Goal: Task Accomplishment & Management: Complete application form

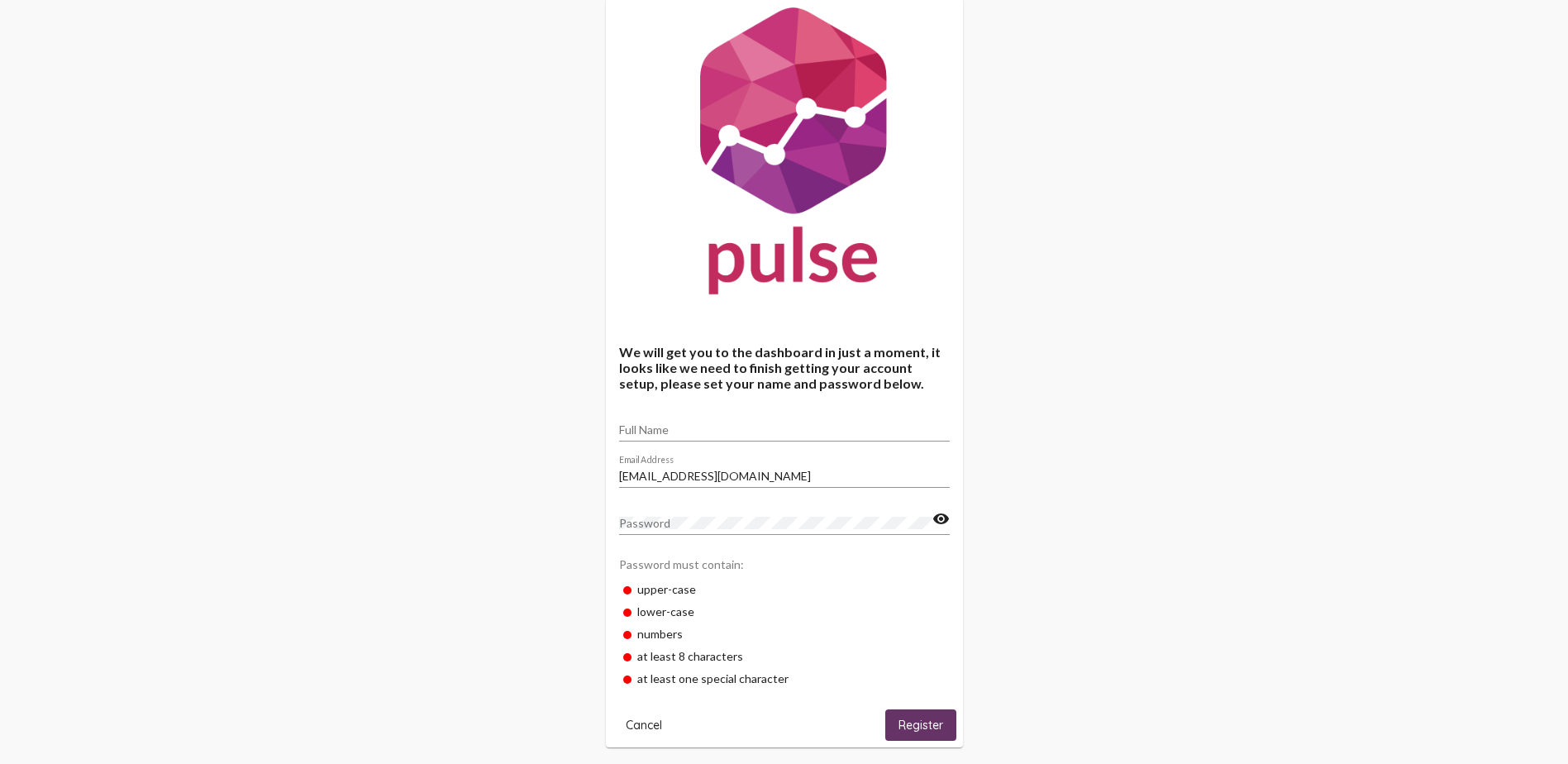
scroll to position [61, 0]
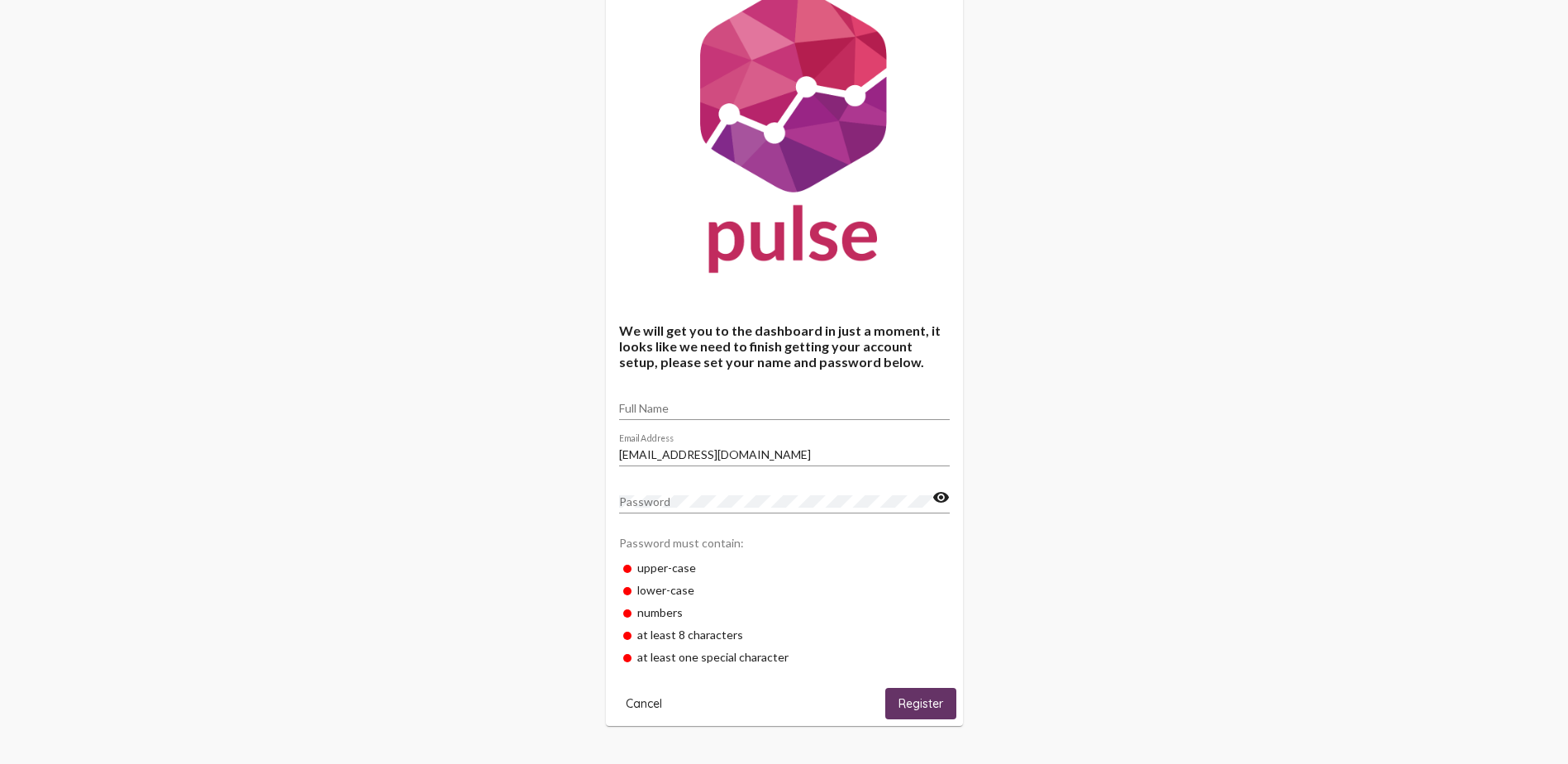
click at [635, 331] on input "Full Name" at bounding box center [784, 408] width 331 height 14
type input "Angel Villalobos"
click at [780, 331] on mat-icon "visibility" at bounding box center [941, 497] width 17 height 20
click at [780, 331] on button "Register" at bounding box center [921, 703] width 72 height 31
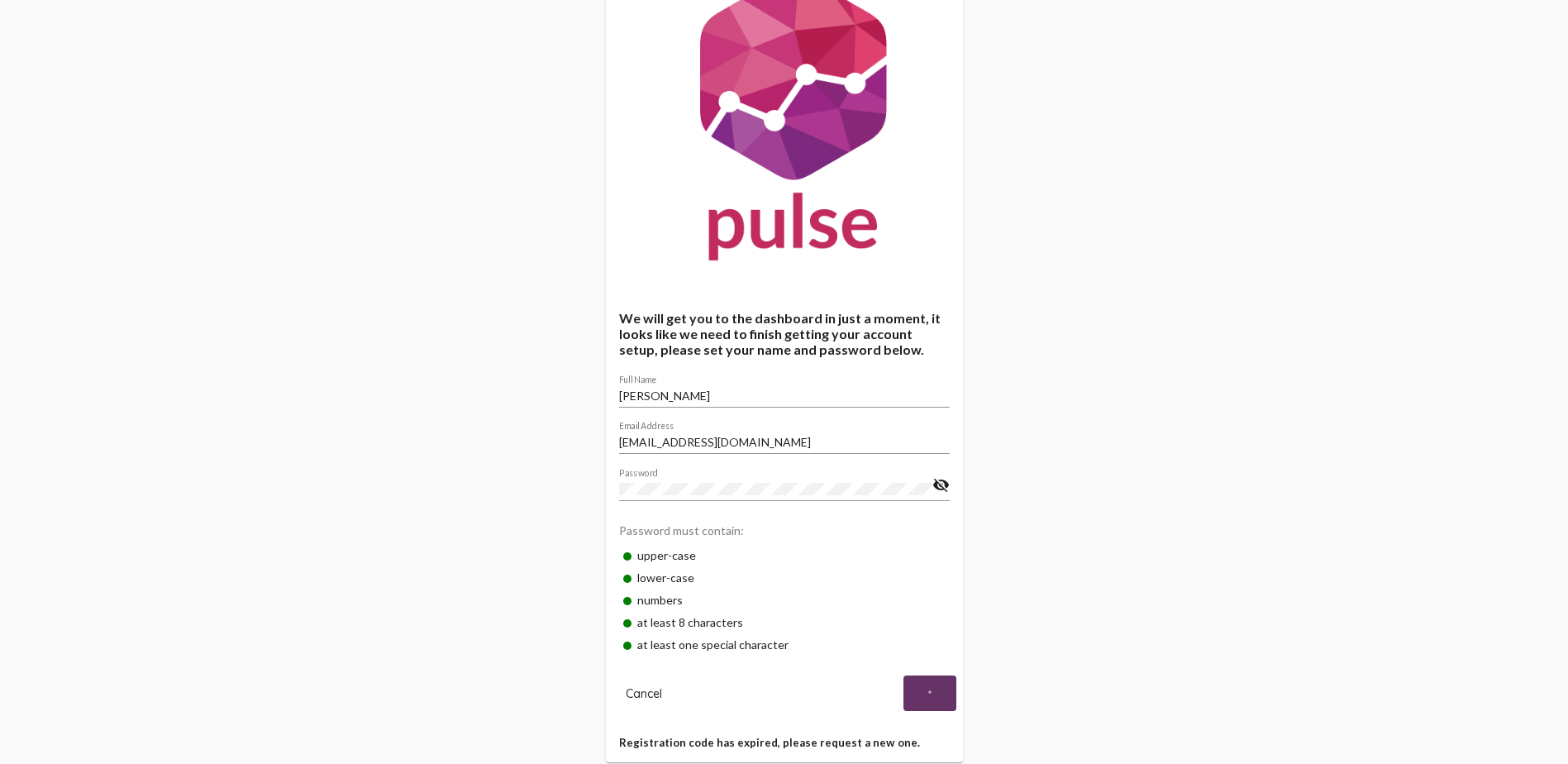
scroll to position [110, 0]
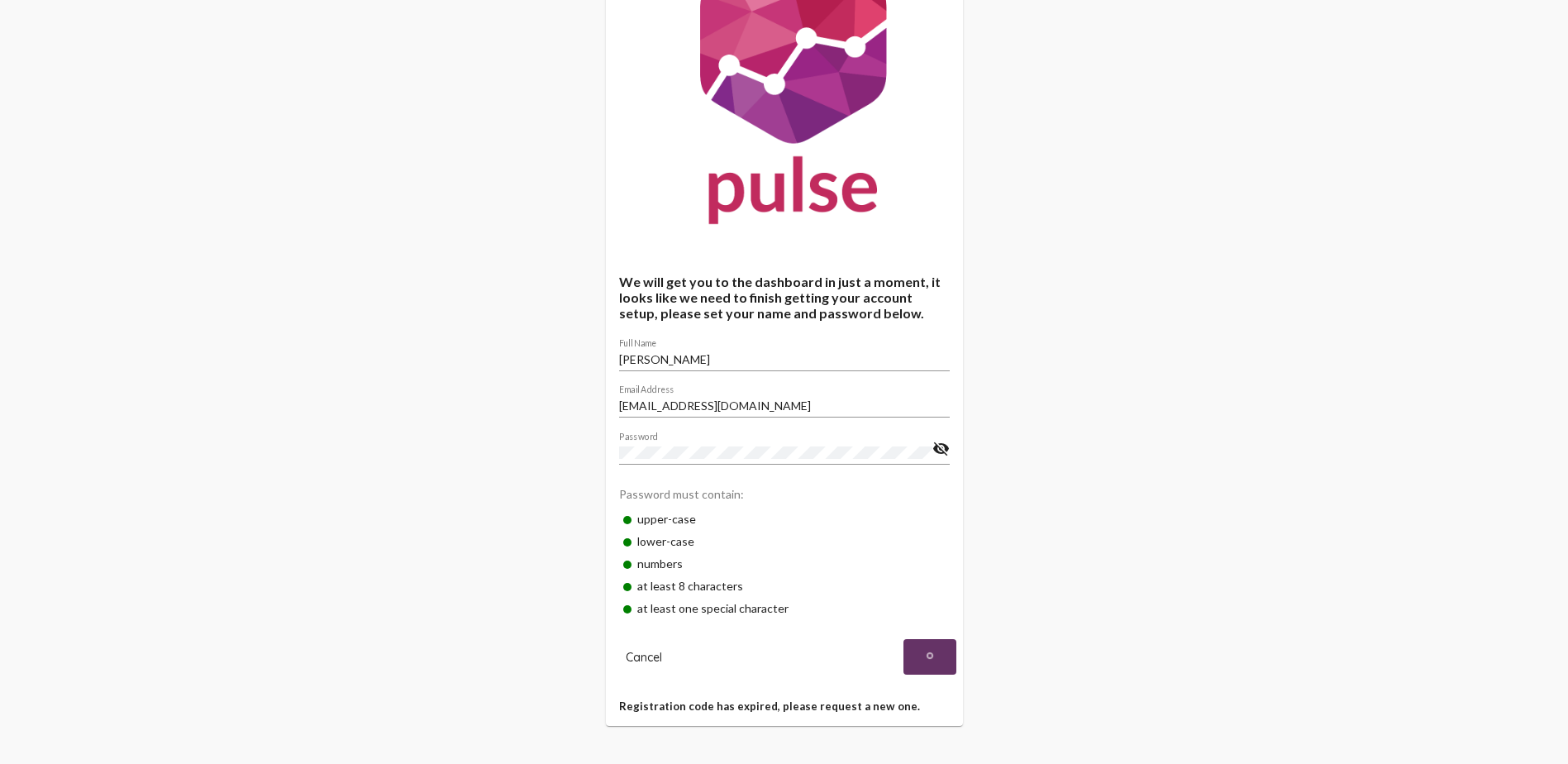
click at [780, 331] on img at bounding box center [930, 655] width 16 height 16
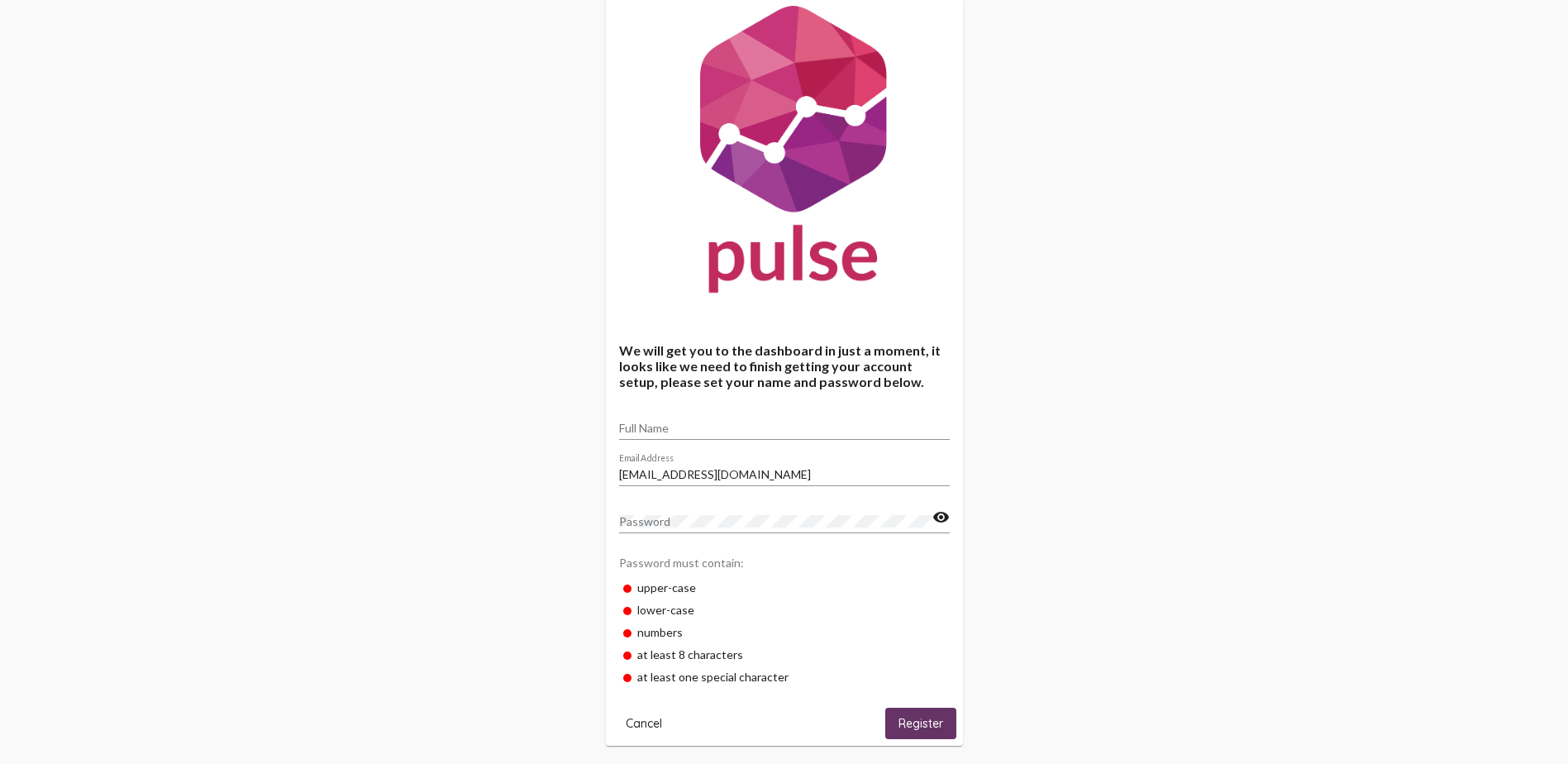
scroll to position [61, 0]
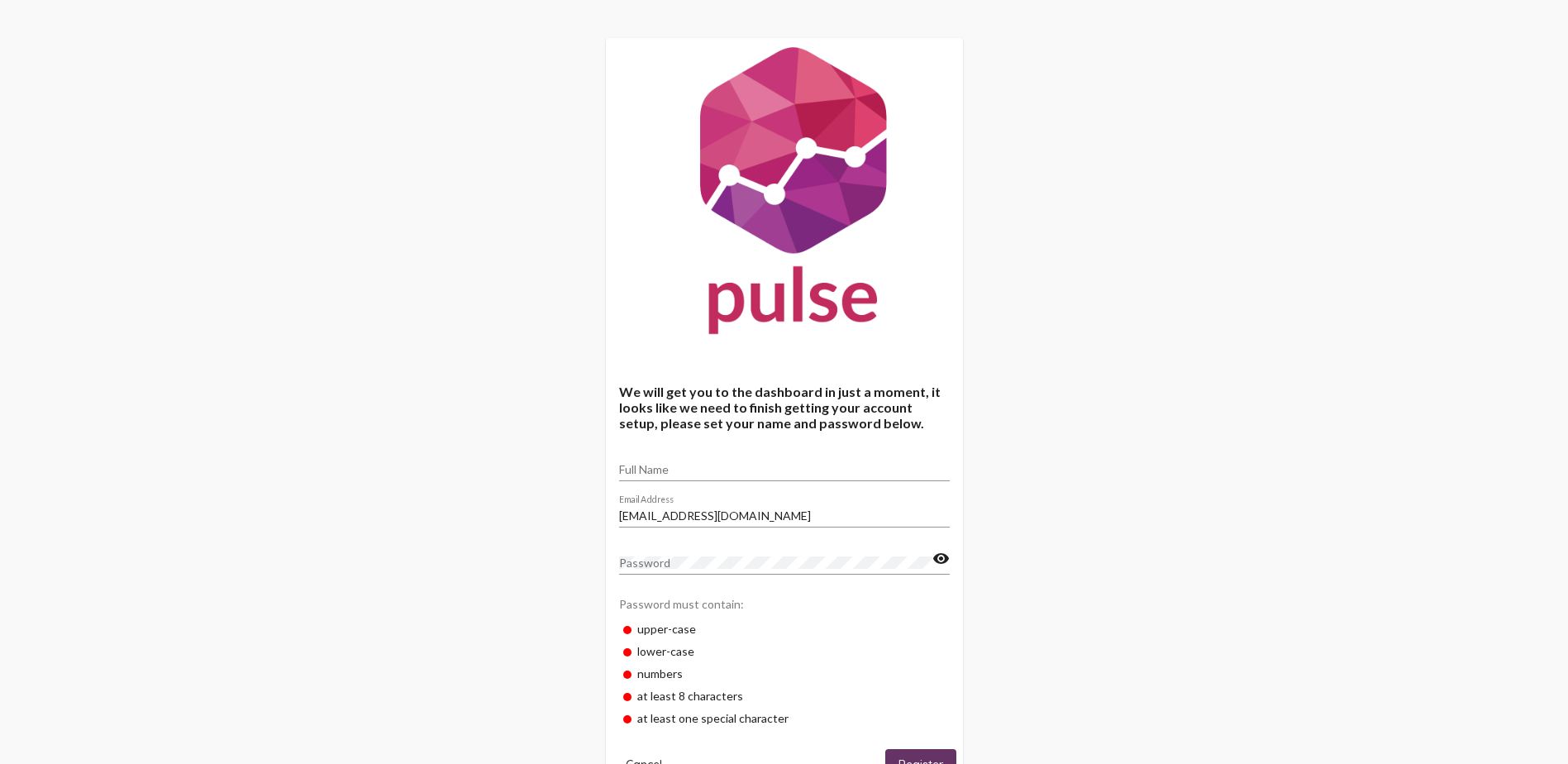
click at [743, 331] on input "Full Name" at bounding box center [784, 470] width 331 height 14
click at [626, 331] on input "Full Name" at bounding box center [784, 470] width 331 height 14
type input "Angel Villalobos"
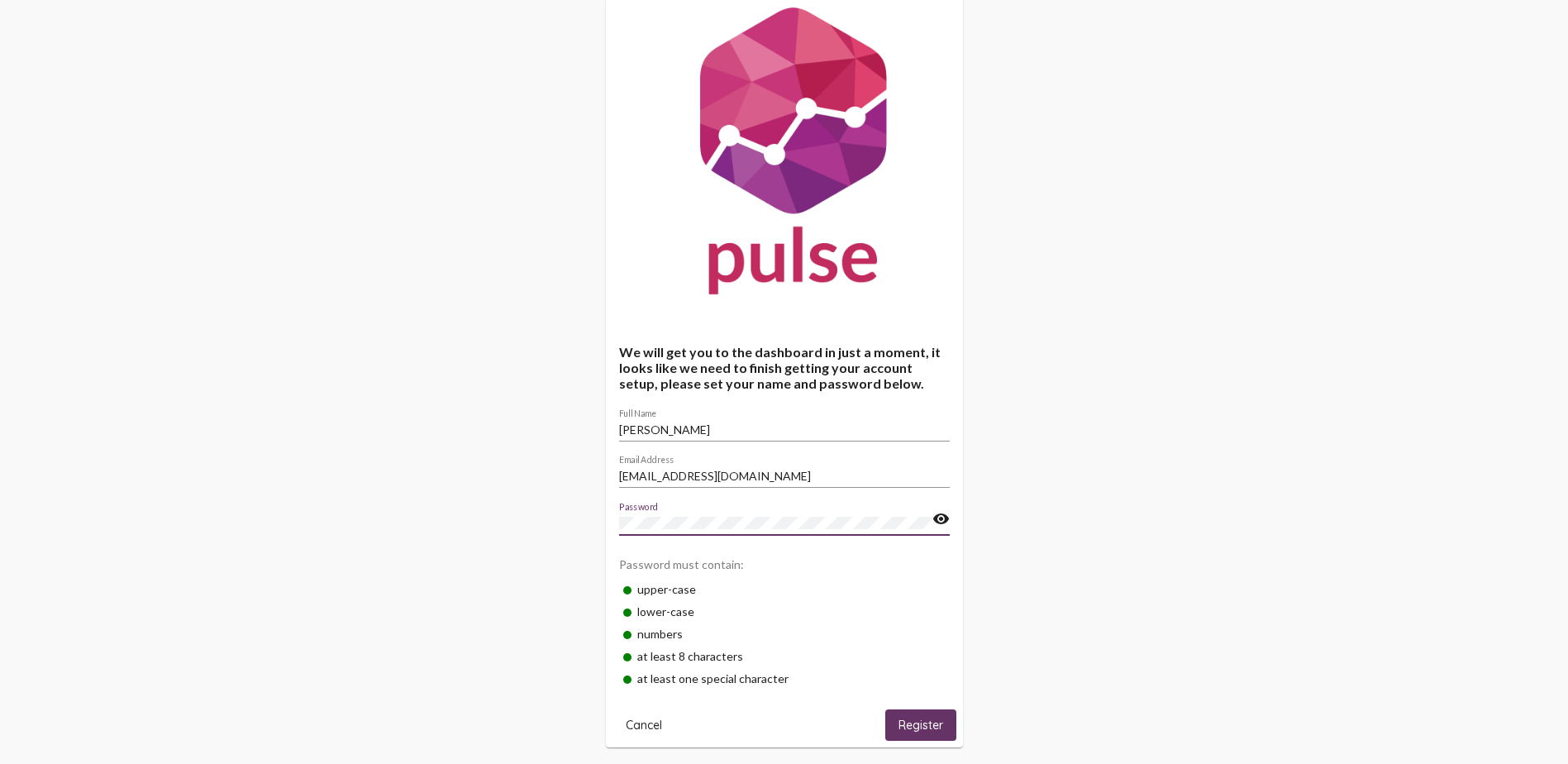
scroll to position [61, 0]
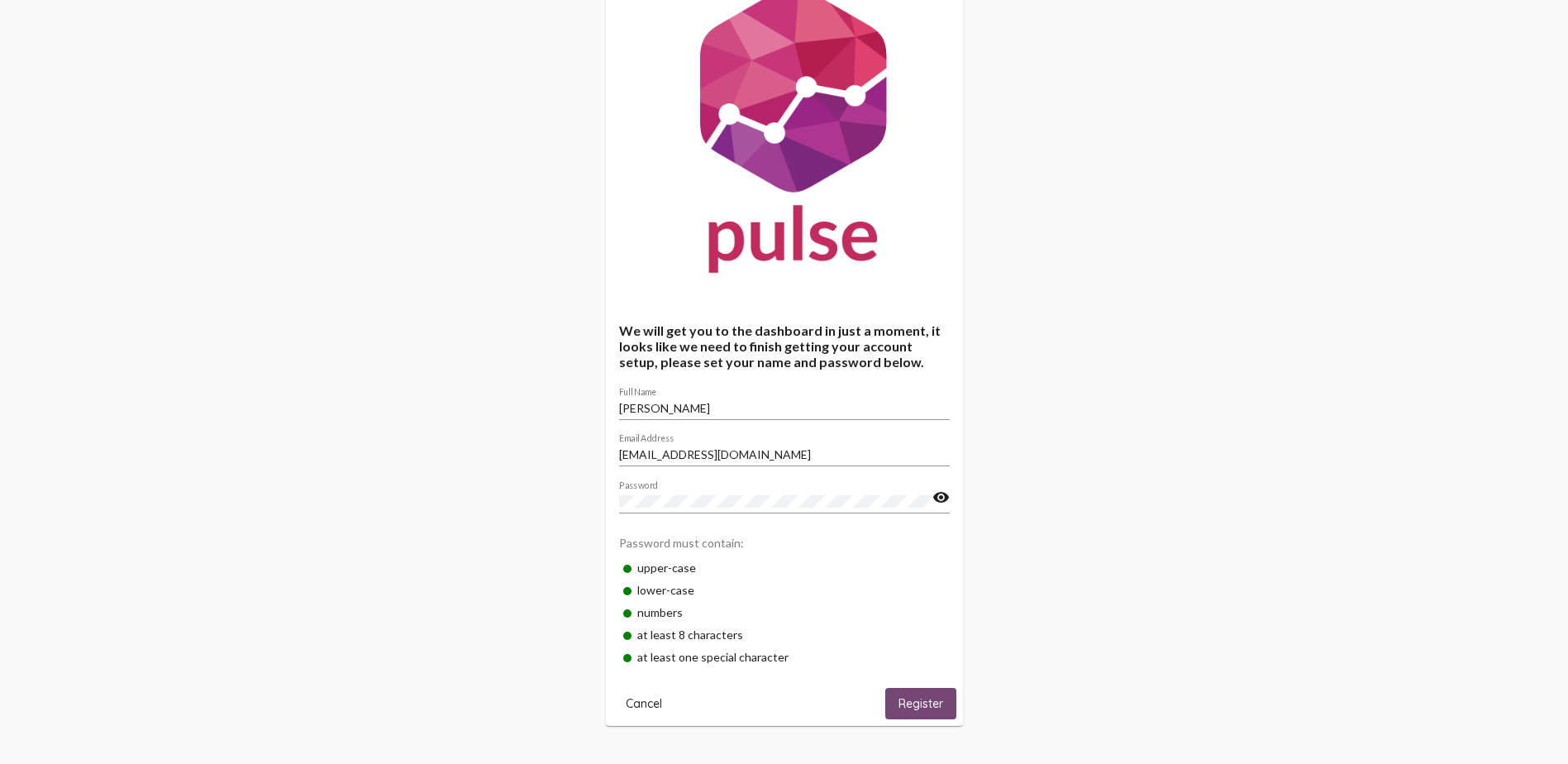
click at [767, 331] on button "Register" at bounding box center [921, 703] width 72 height 31
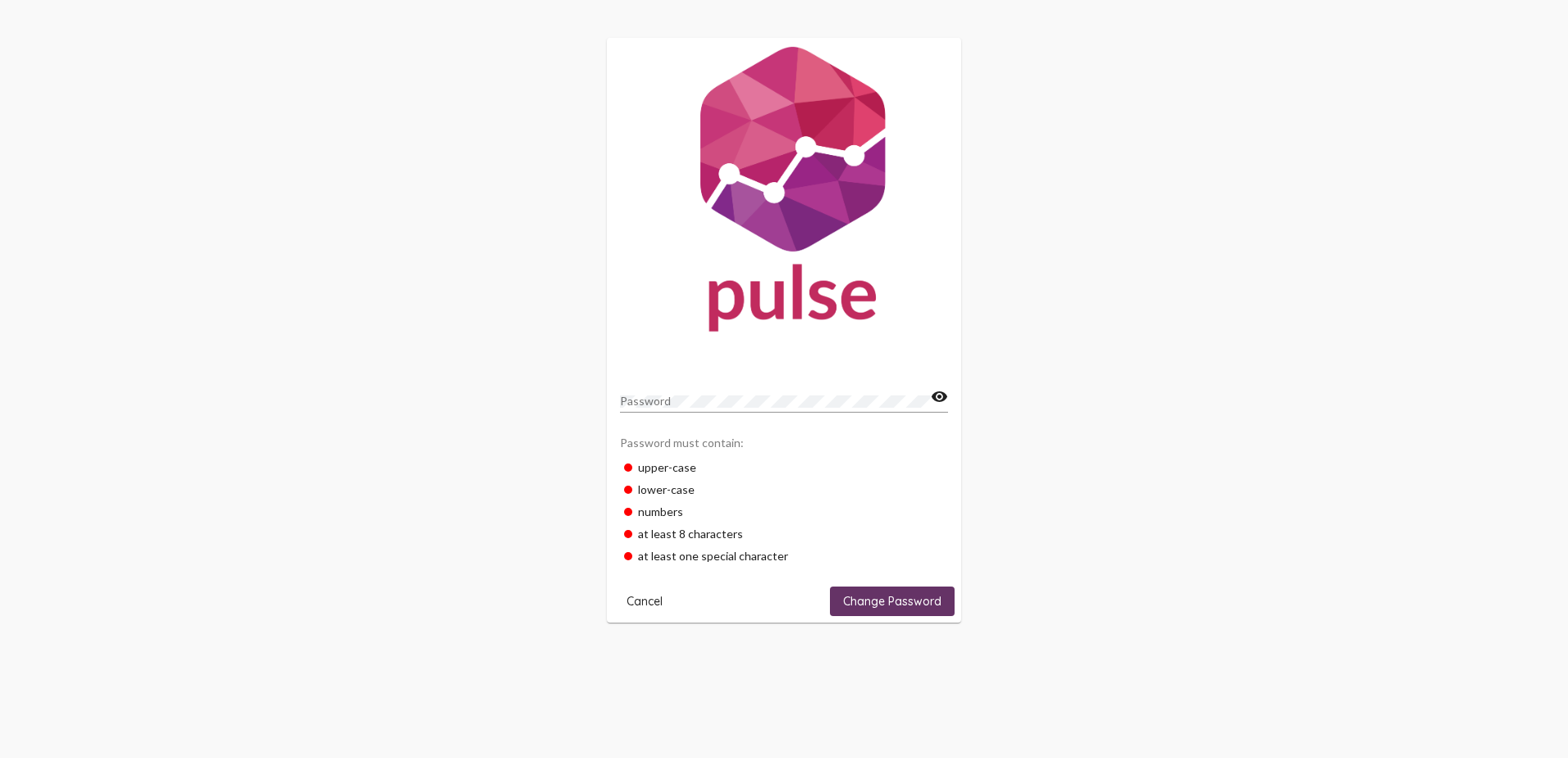
click at [681, 392] on div "Password" at bounding box center [775, 396] width 311 height 32
click at [919, 597] on span "Change Password" at bounding box center [892, 601] width 99 height 14
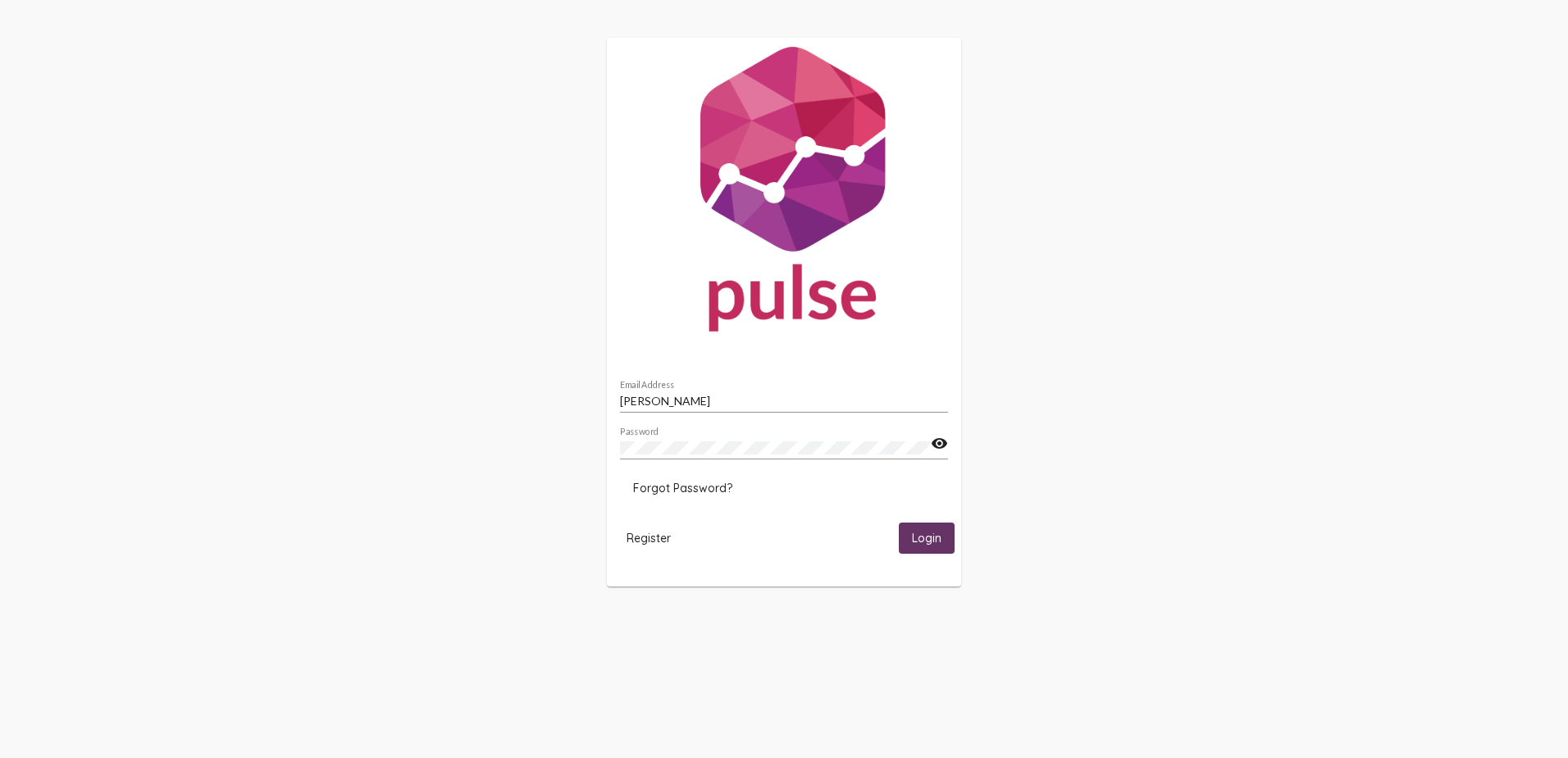
click at [816, 399] on input "Miguel Villalobos" at bounding box center [784, 401] width 328 height 13
type input "[EMAIL_ADDRESS][DOMAIN_NAME]"
click at [940, 445] on mat-icon "visibility" at bounding box center [939, 443] width 17 height 20
click at [911, 519] on mat-card-actions "Register Login" at bounding box center [784, 537] width 342 height 43
click at [927, 538] on span "Login" at bounding box center [926, 538] width 30 height 14
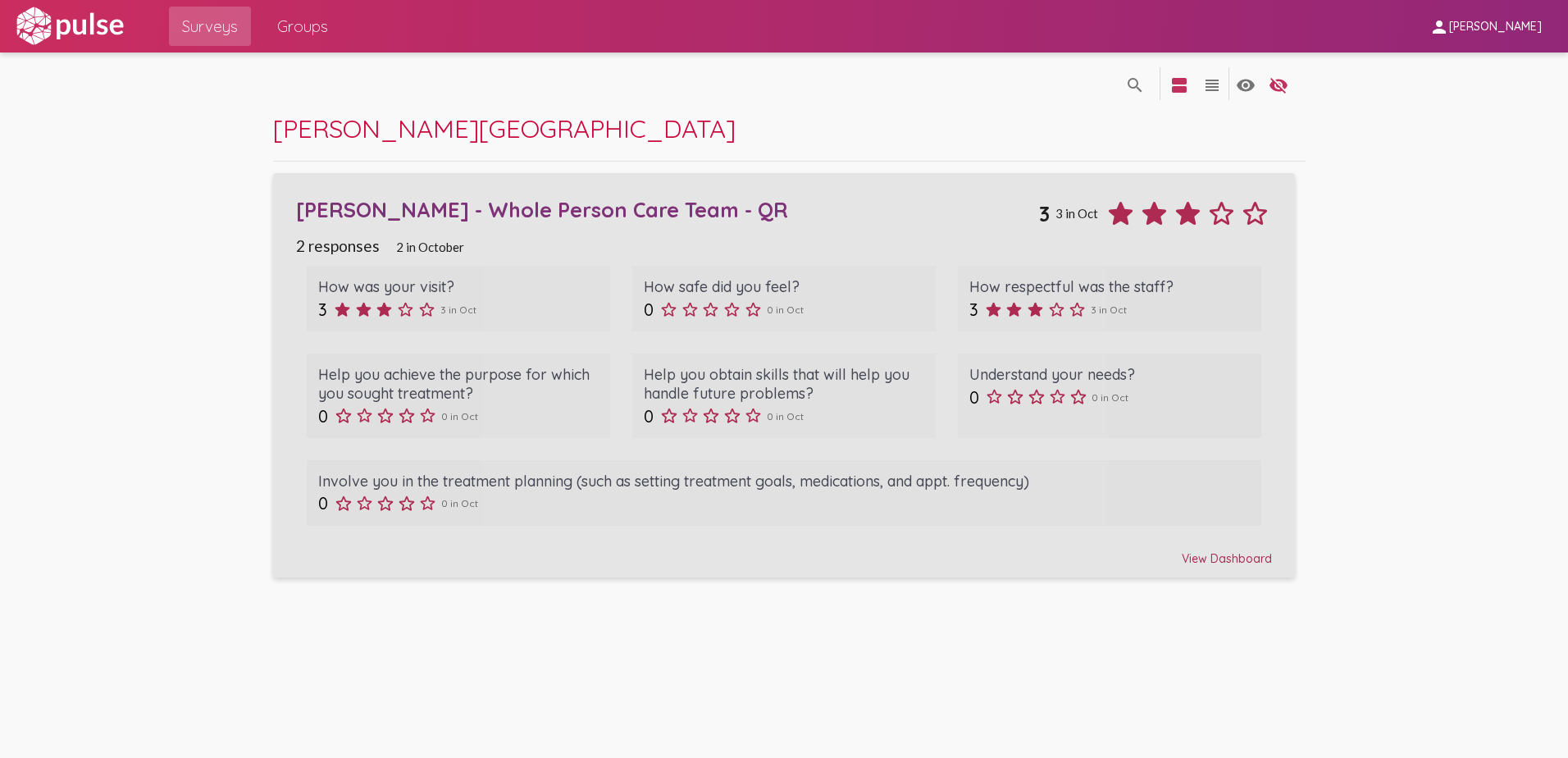
click at [1234, 552] on div "View Dashboard" at bounding box center [785, 551] width 977 height 30
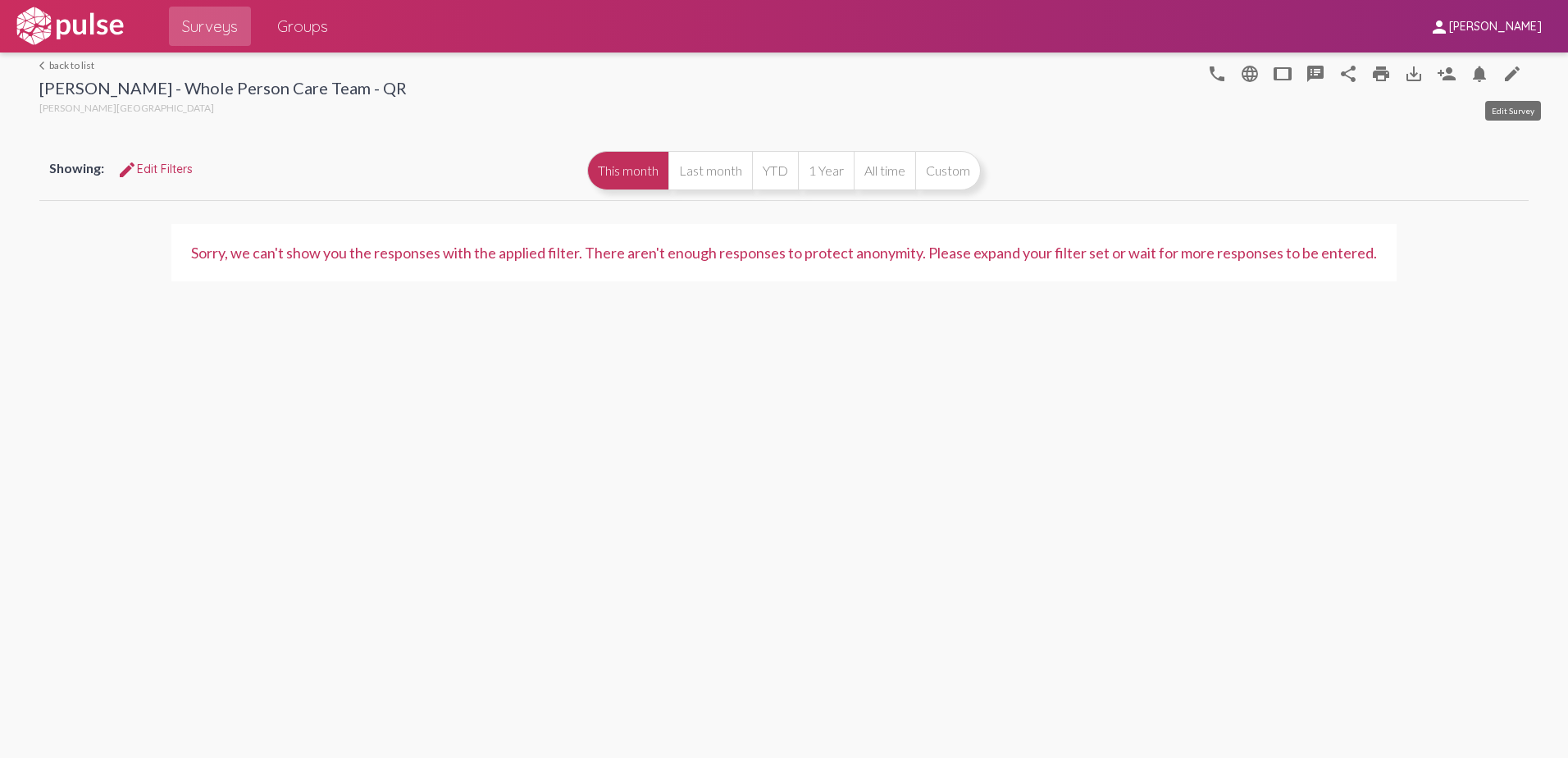
click at [1516, 78] on mat-icon "edit" at bounding box center [1512, 74] width 20 height 20
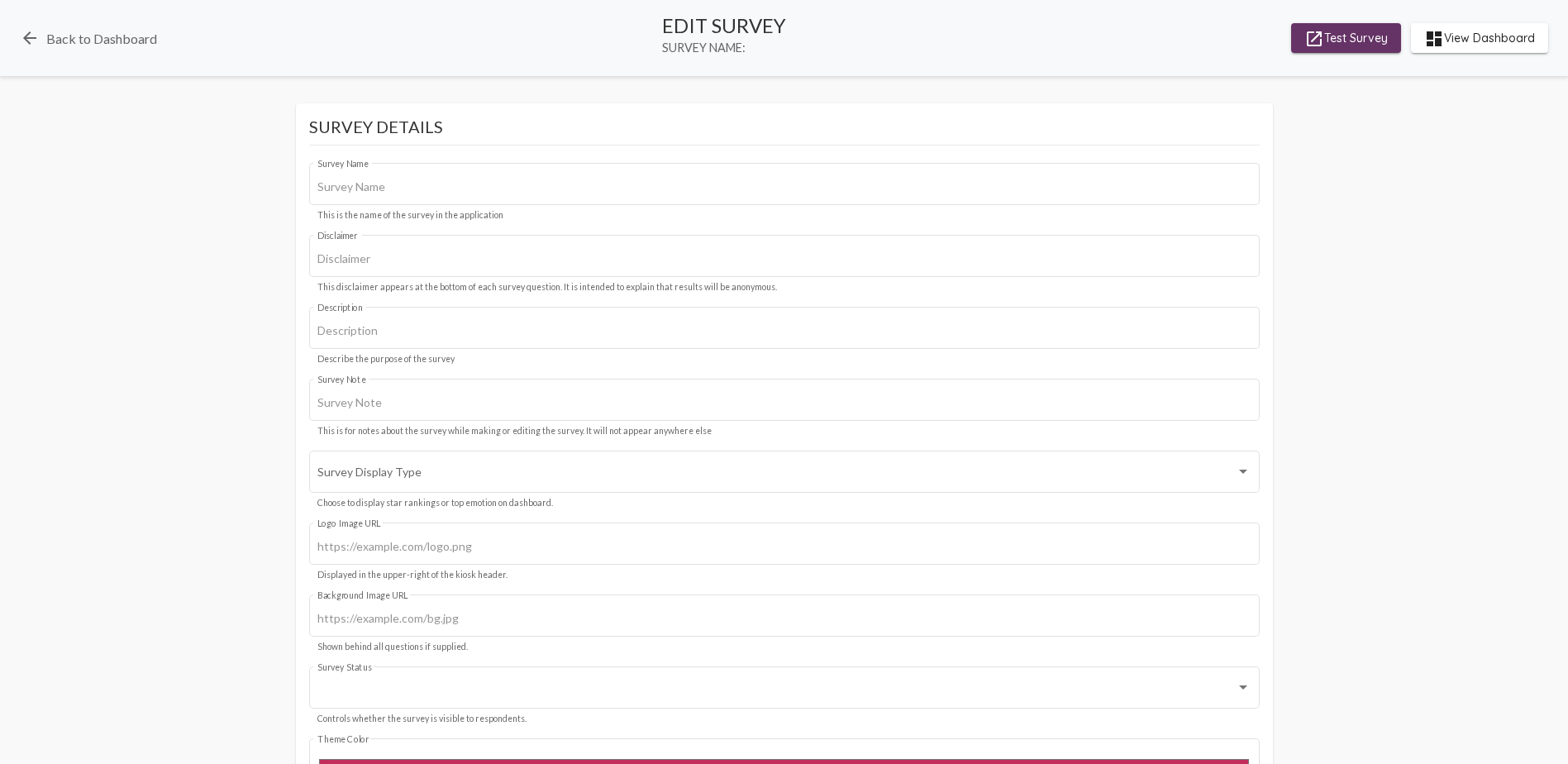
type input "Ritter - Whole Person Care Team - QR"
type input "We value your privacy, your identity will remain anonymous."
type input "https://rittercenter.org/wp-content/uploads/2021/03/logo.svg"
type input "#c12f5c"
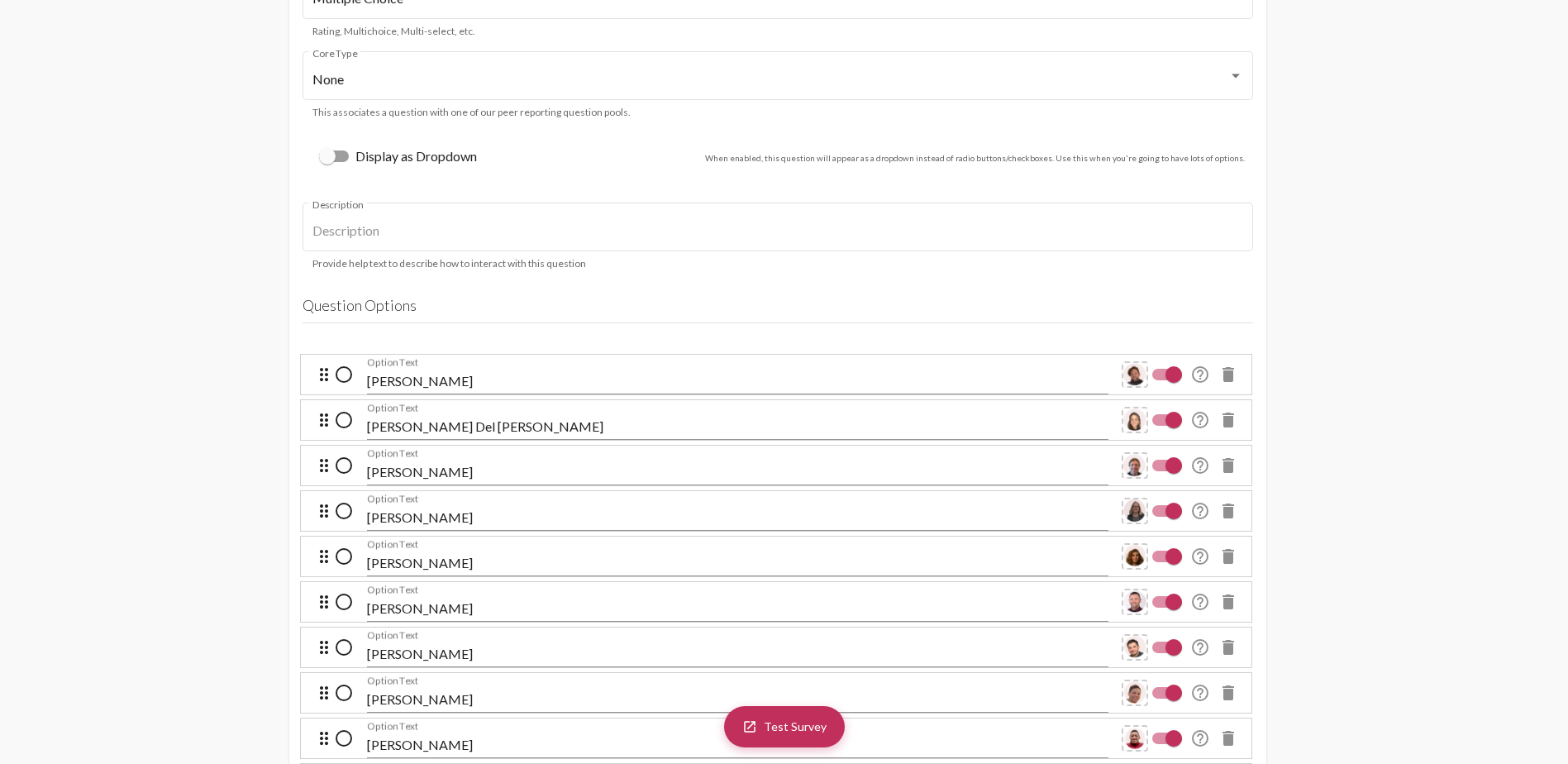
scroll to position [8266, 0]
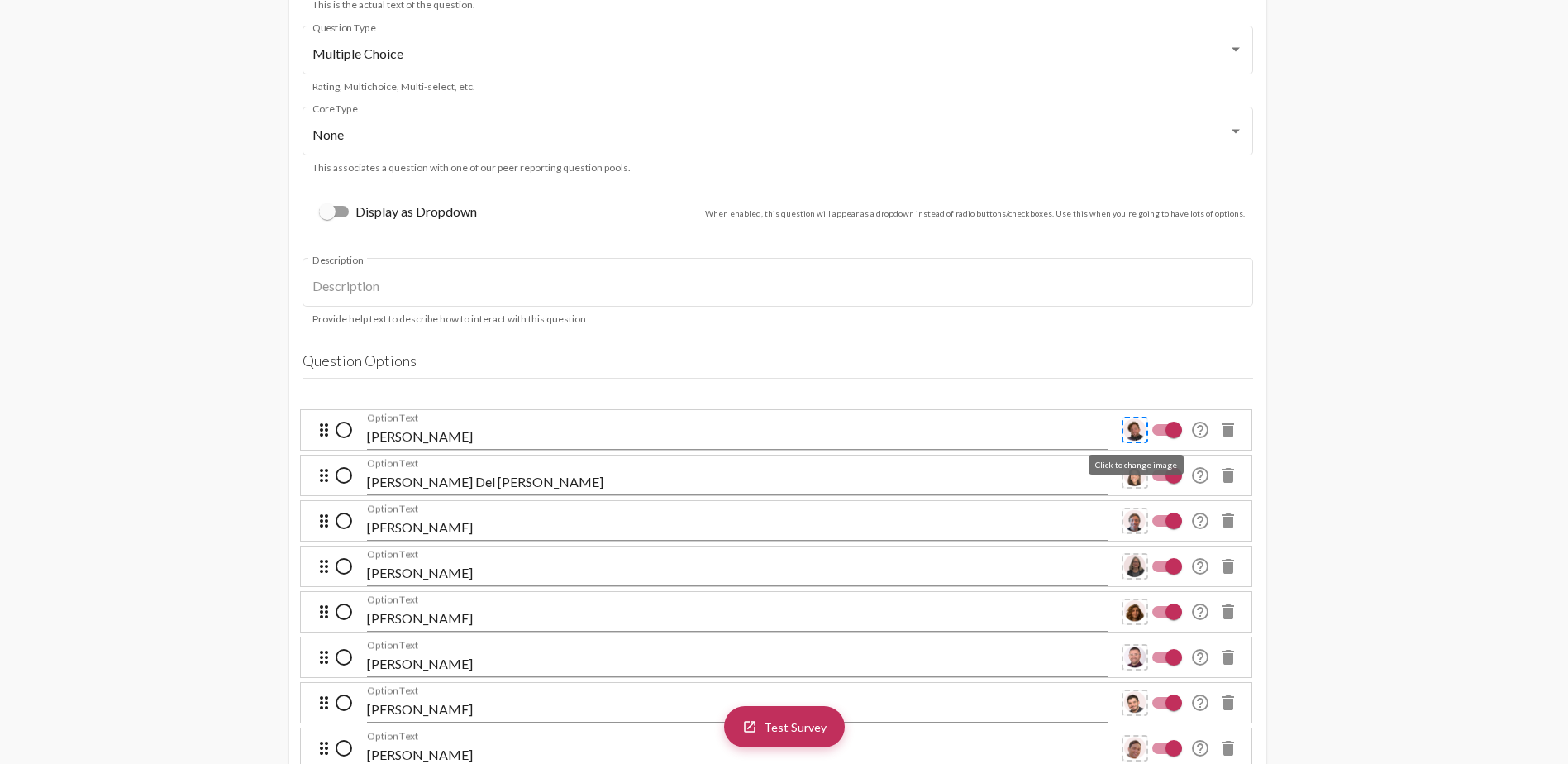
click at [1130, 426] on img at bounding box center [1136, 429] width 23 height 23
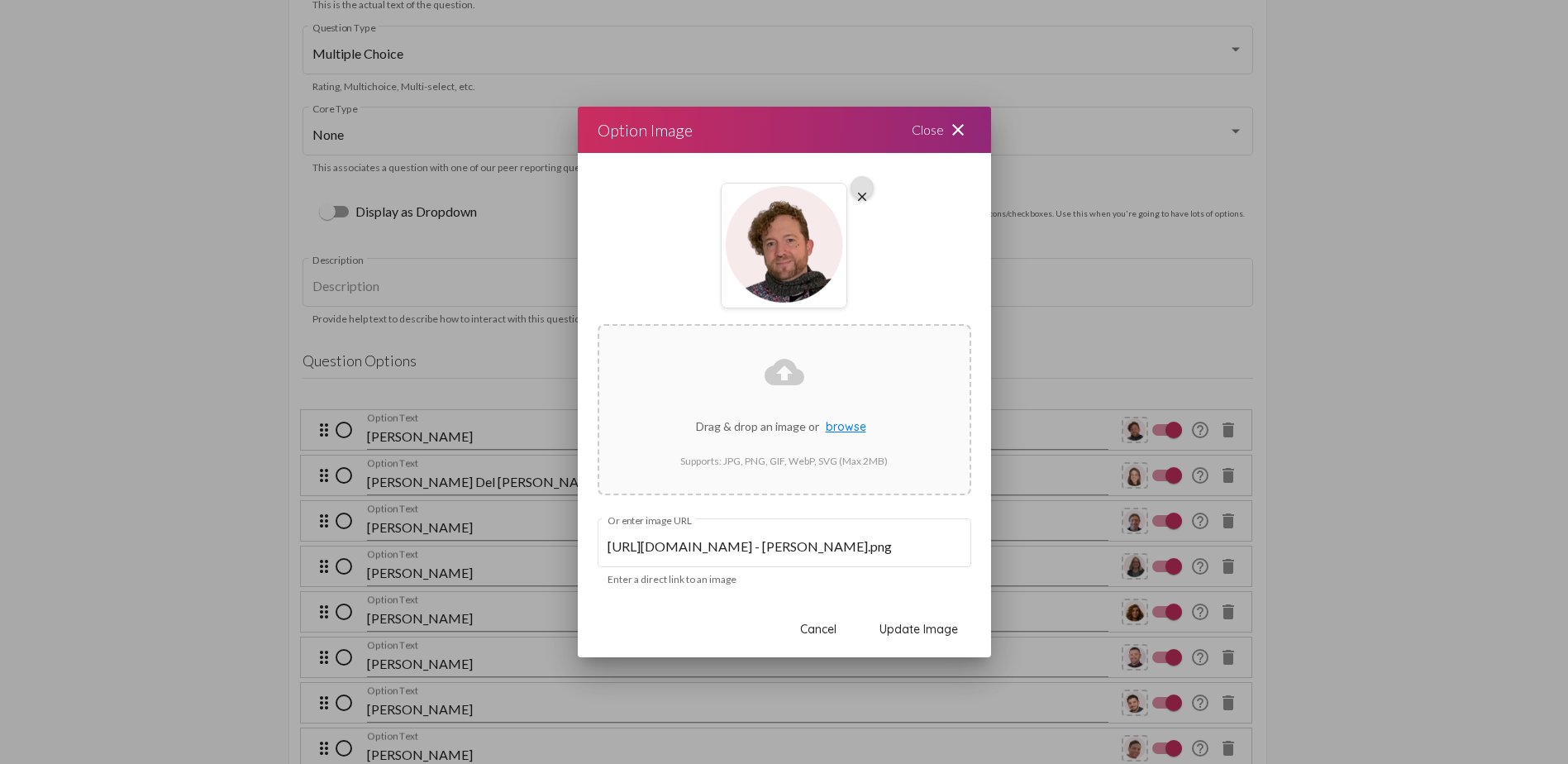
click at [958, 120] on mat-icon "close" at bounding box center [958, 130] width 20 height 20
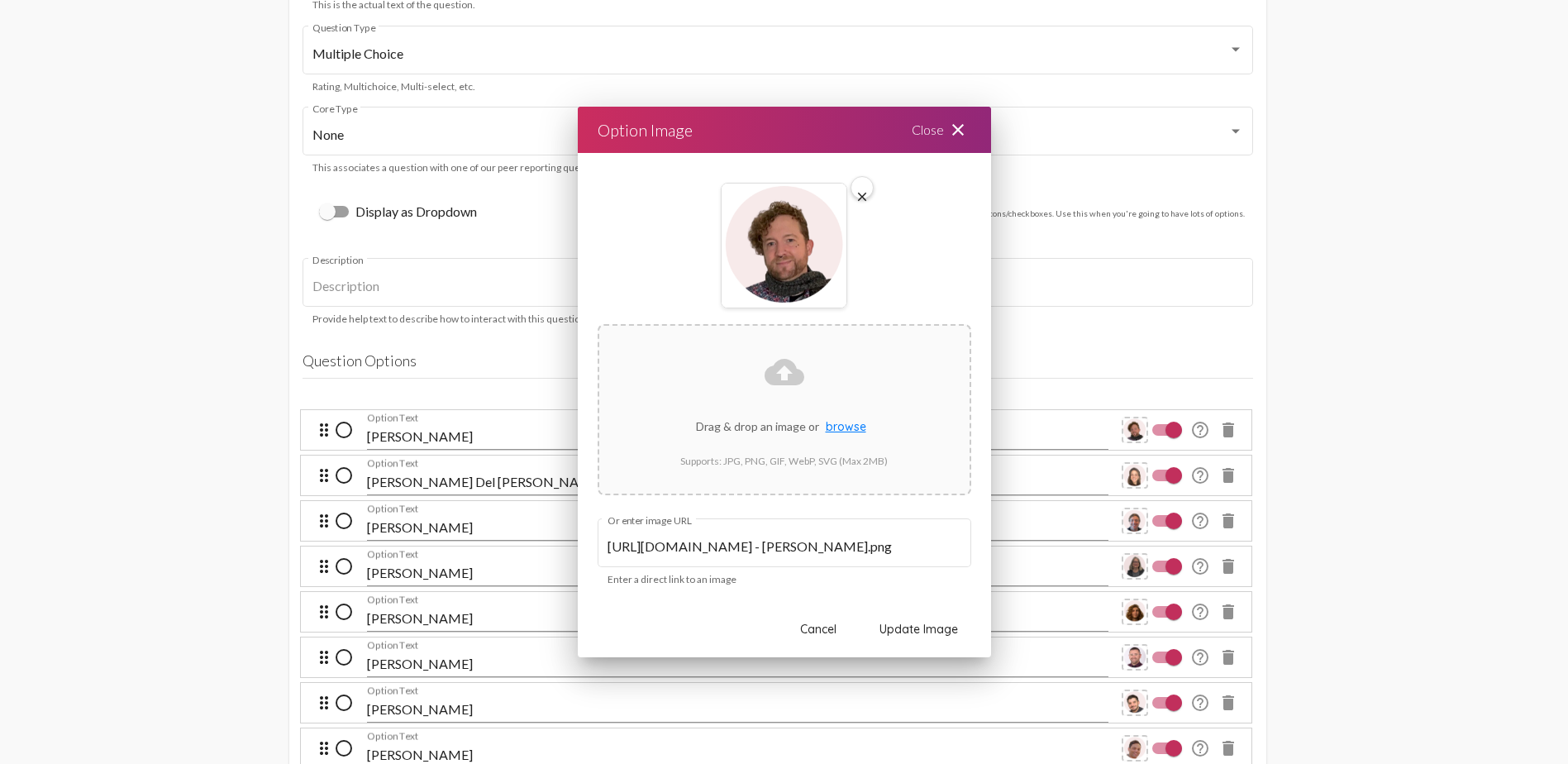
scroll to position [8266, 0]
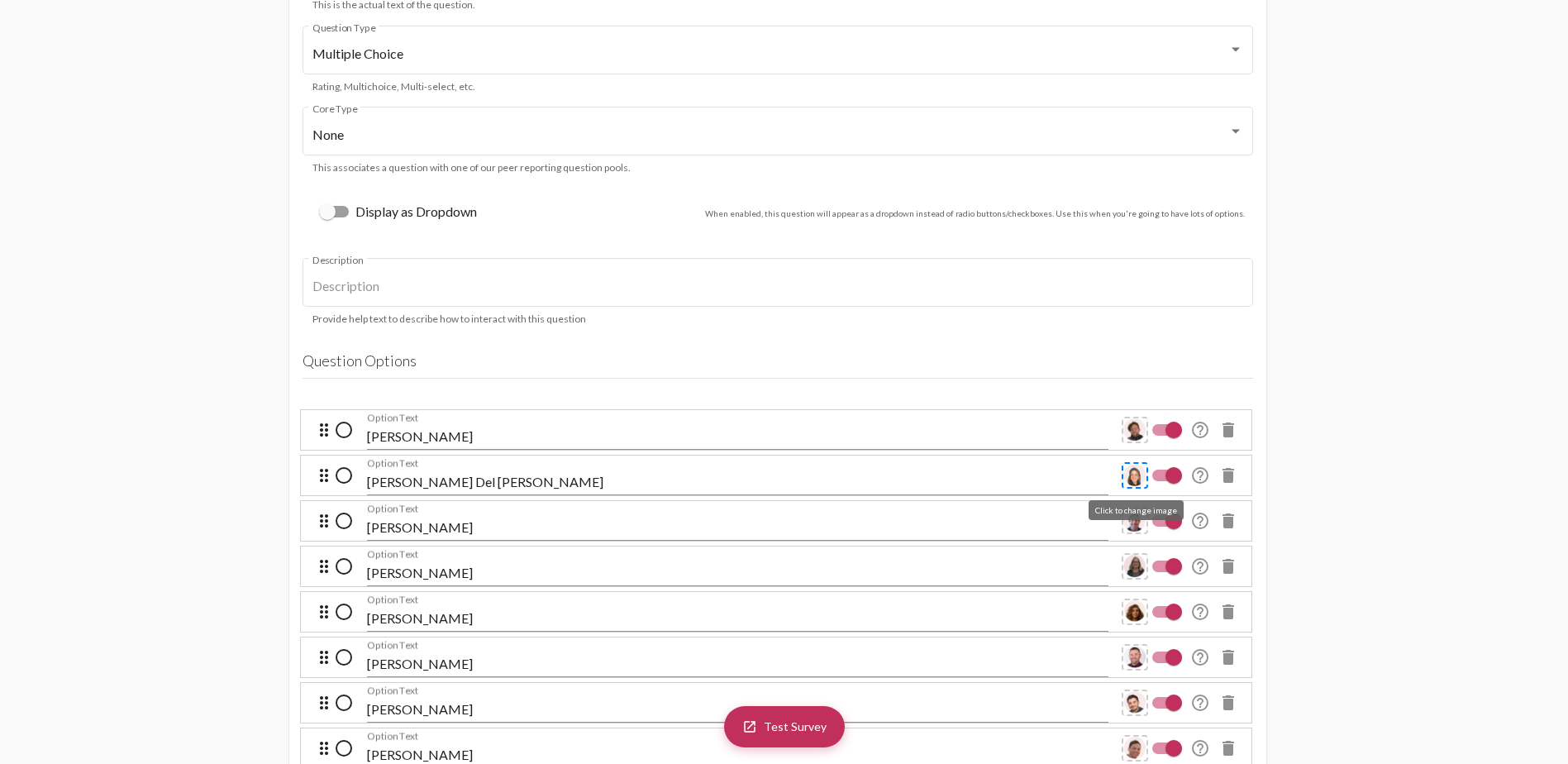
click at [1136, 471] on img at bounding box center [1136, 475] width 23 height 23
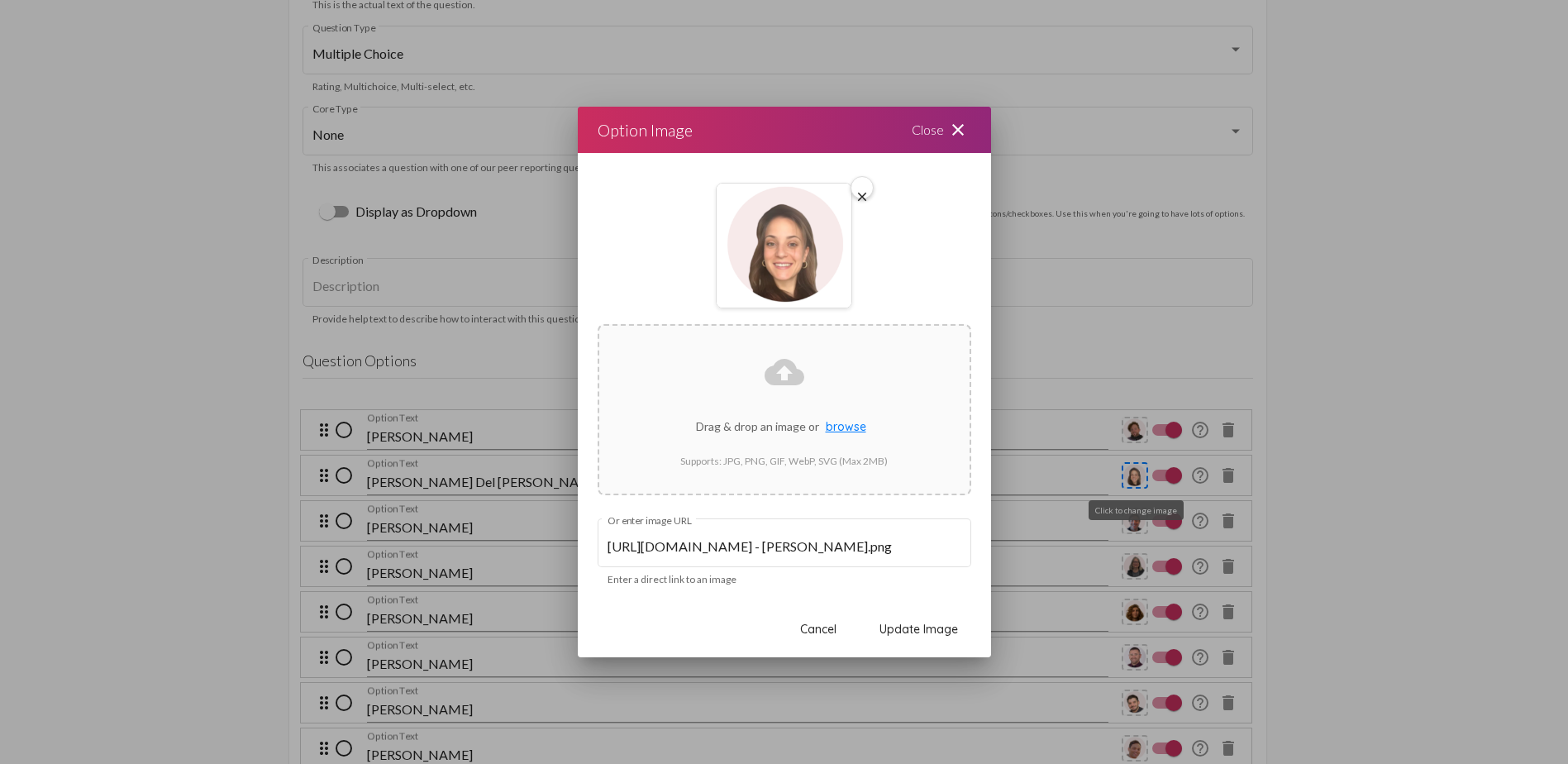
scroll to position [0, 0]
click at [964, 121] on mat-icon "close" at bounding box center [958, 130] width 20 height 20
